Goal: Task Accomplishment & Management: Use online tool/utility

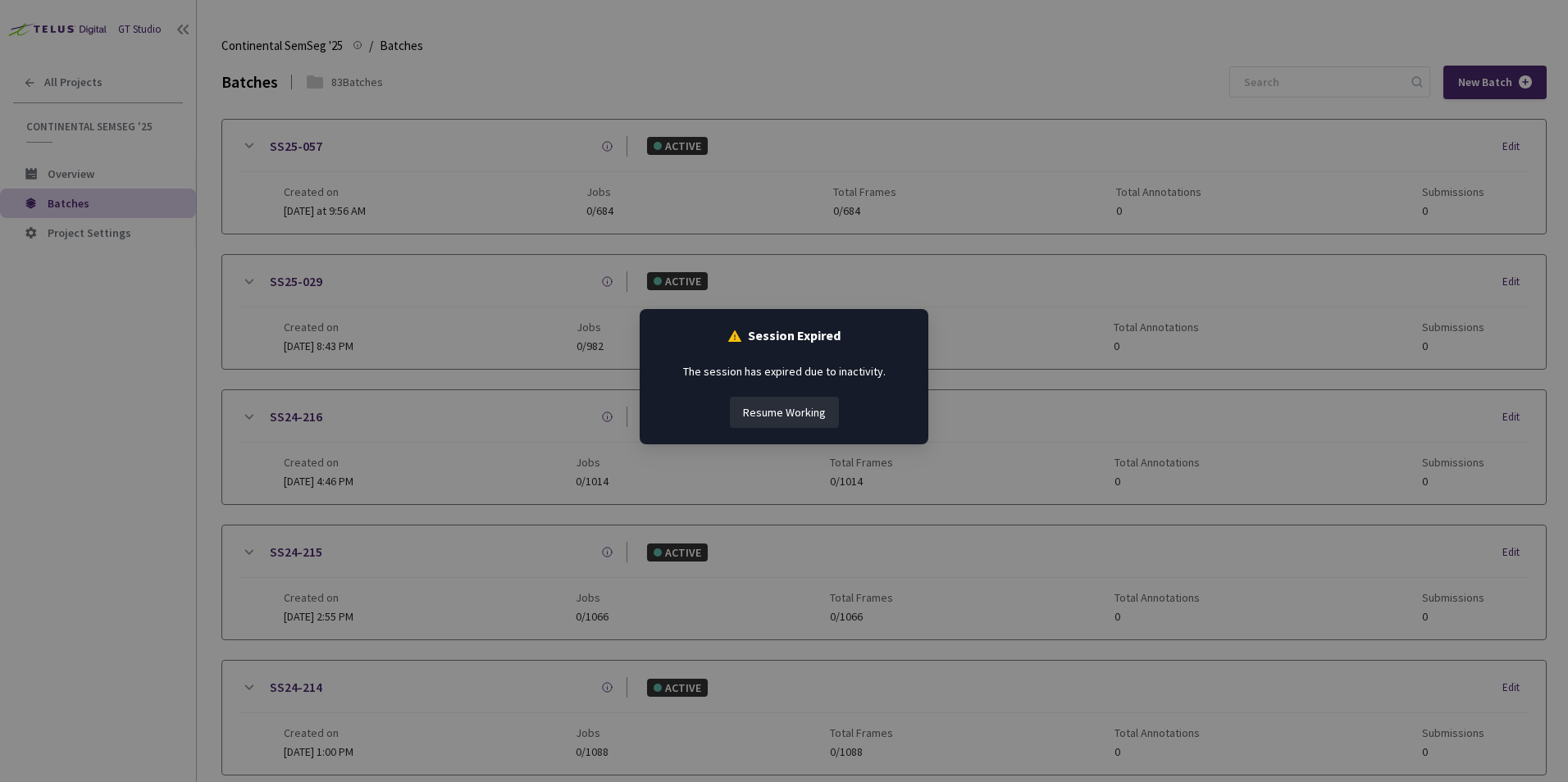
click at [789, 408] on button "Resume Working" at bounding box center [784, 413] width 109 height 31
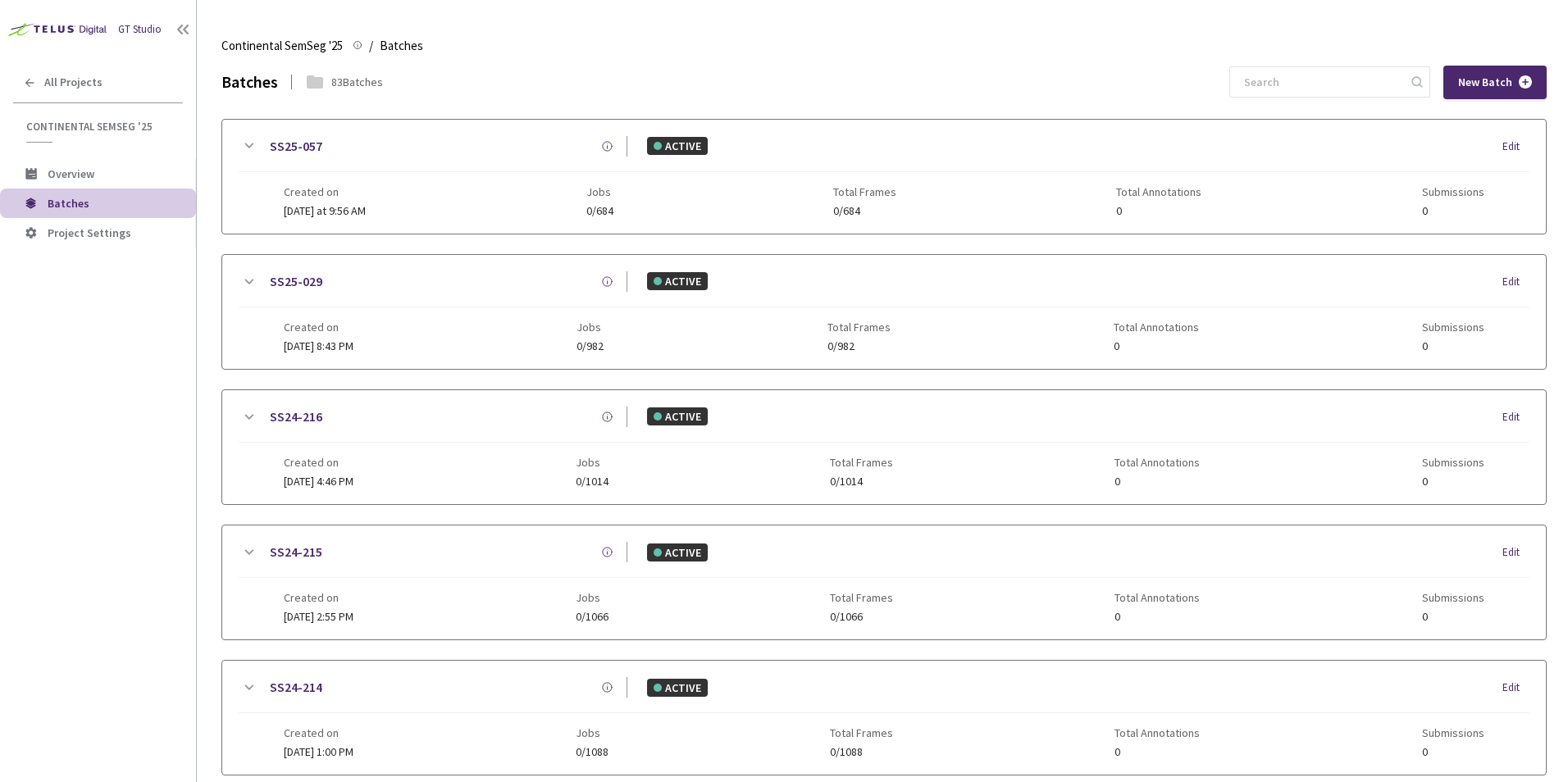
click at [101, 387] on div "GT Studio All Projects Continental SemSeg '25 Continental SemSeg '25 Overview B…" at bounding box center [98, 367] width 196 height 735
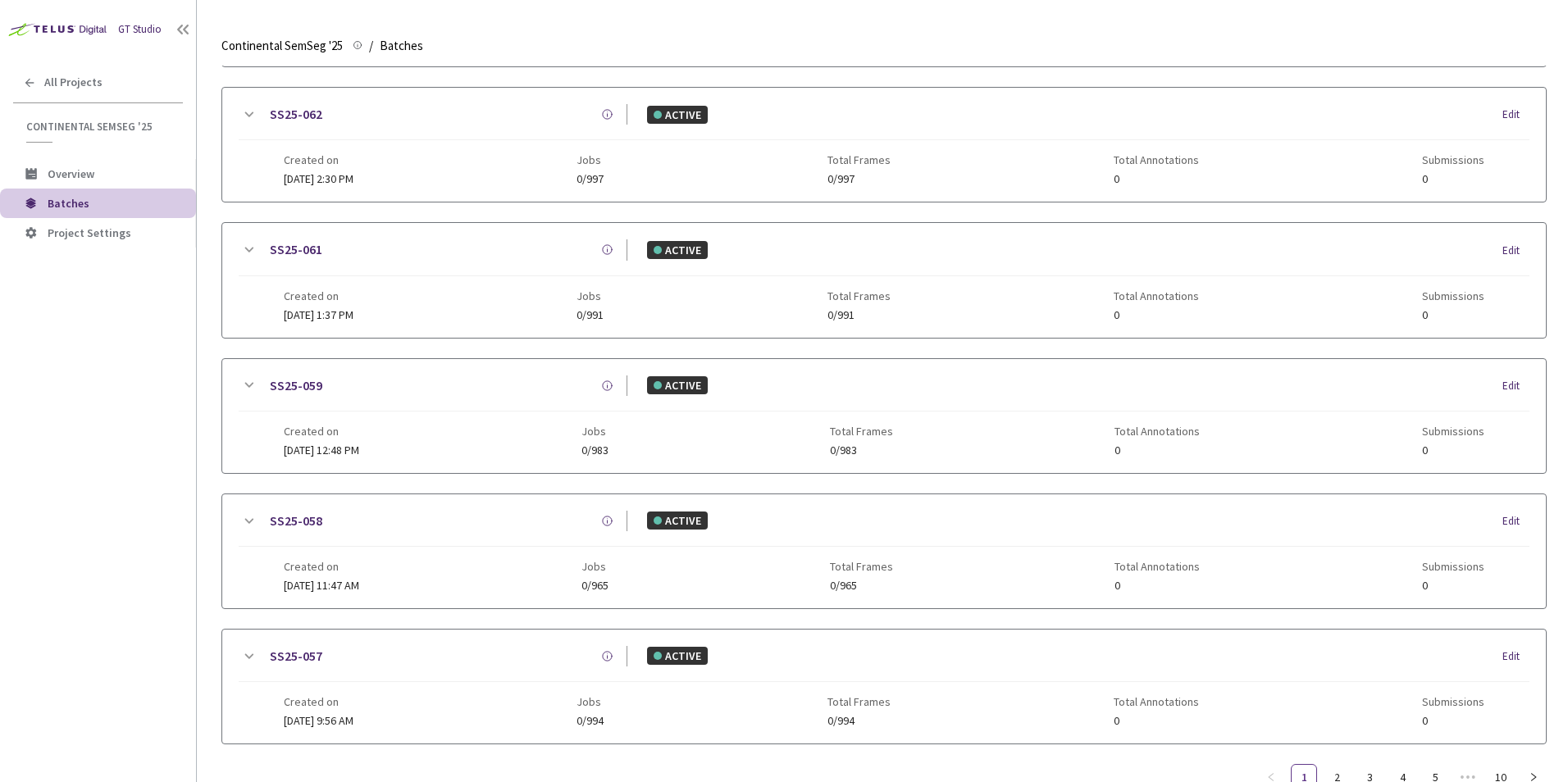
scroll to position [754, 0]
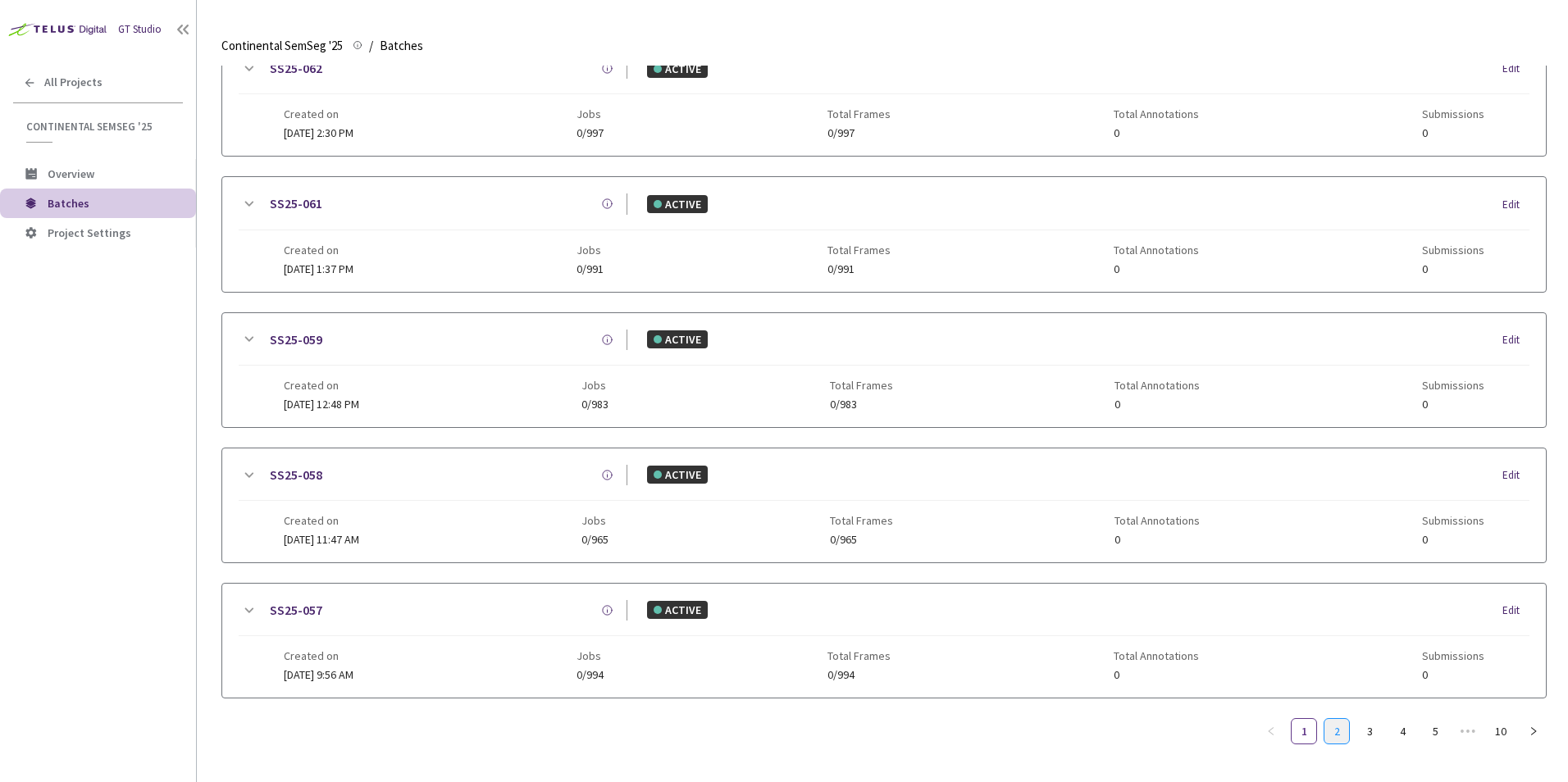
click at [1339, 734] on link "2" at bounding box center [1336, 731] width 24 height 24
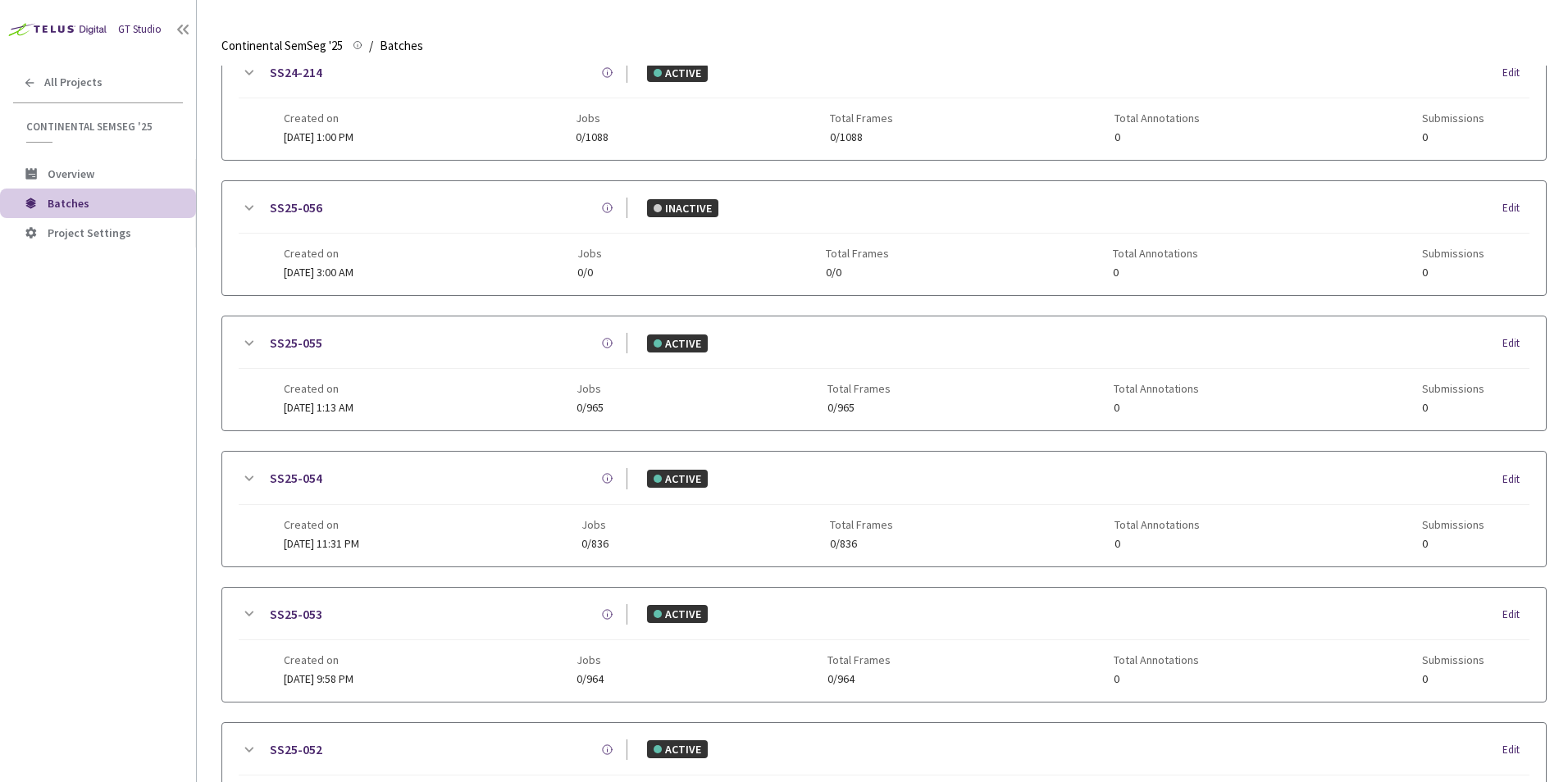
scroll to position [476, 0]
click at [301, 209] on link "SS25-056" at bounding box center [296, 212] width 52 height 21
